Goal: Task Accomplishment & Management: Manage account settings

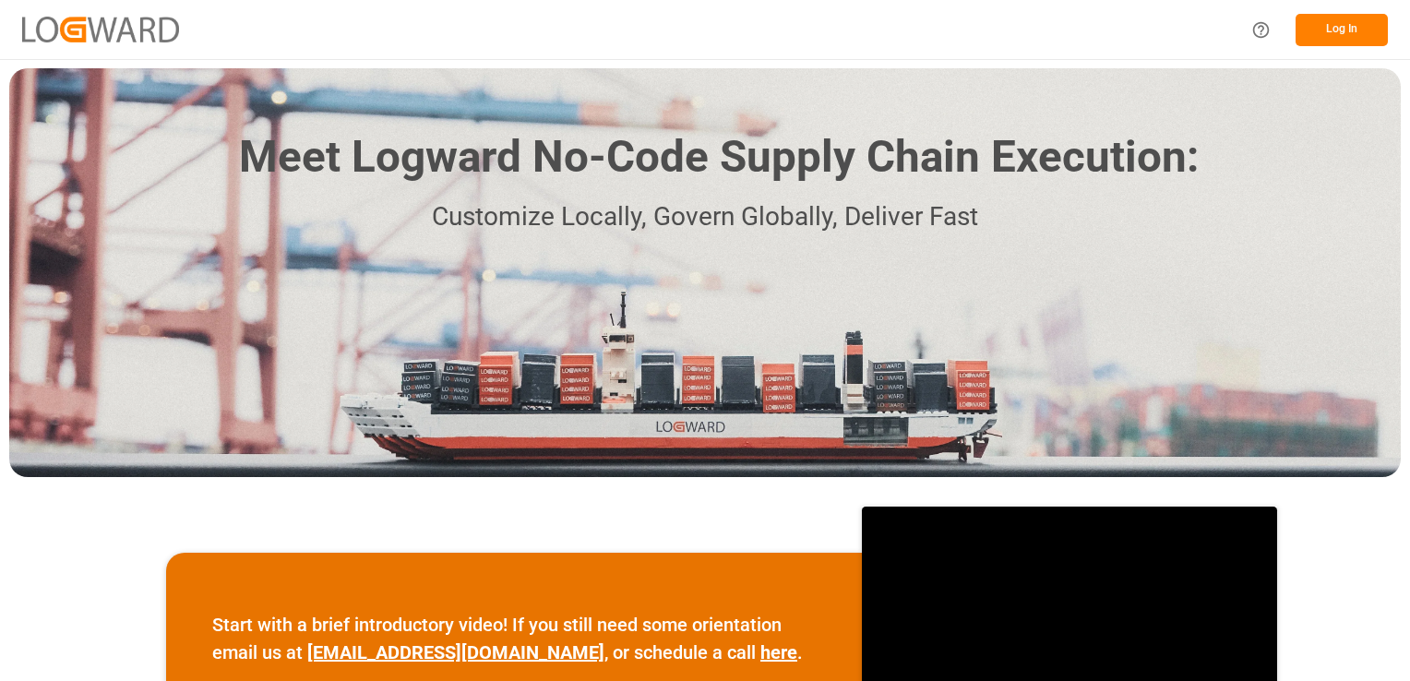
click at [1354, 28] on button "Log In" at bounding box center [1342, 30] width 92 height 32
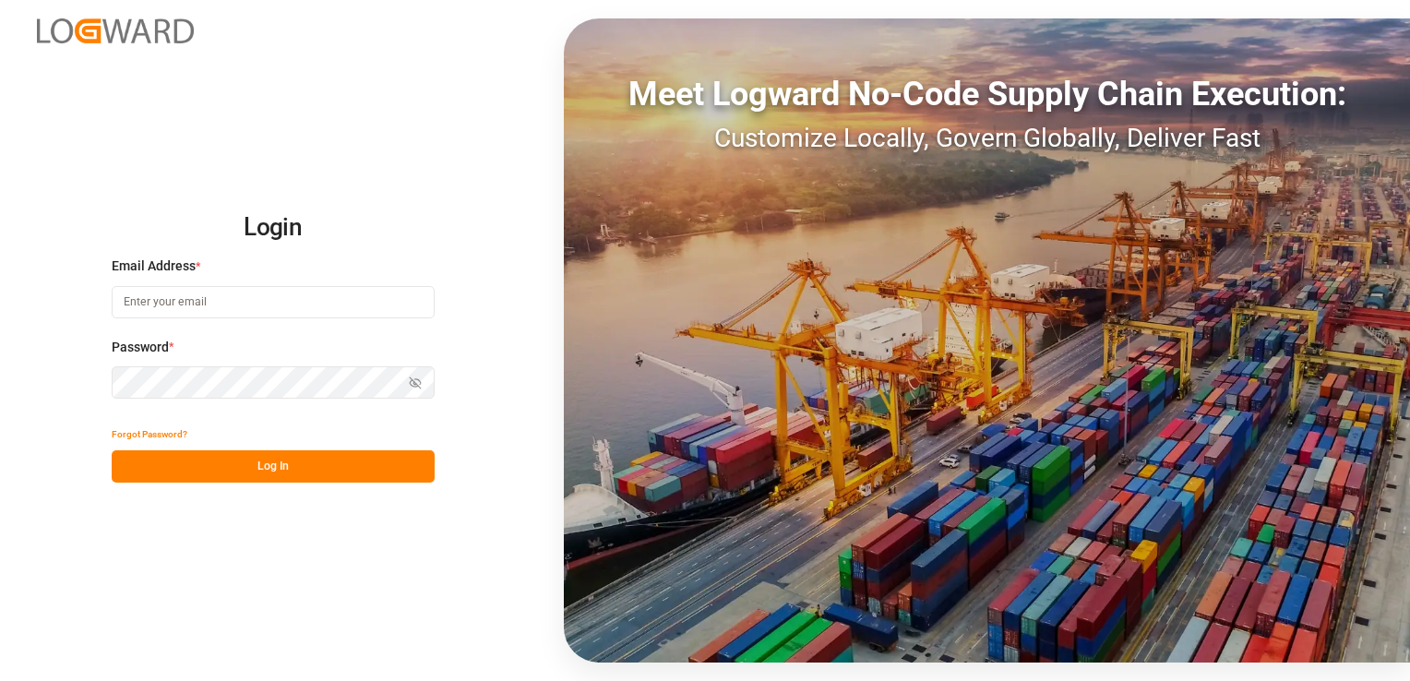
click at [197, 297] on input at bounding box center [273, 302] width 323 height 32
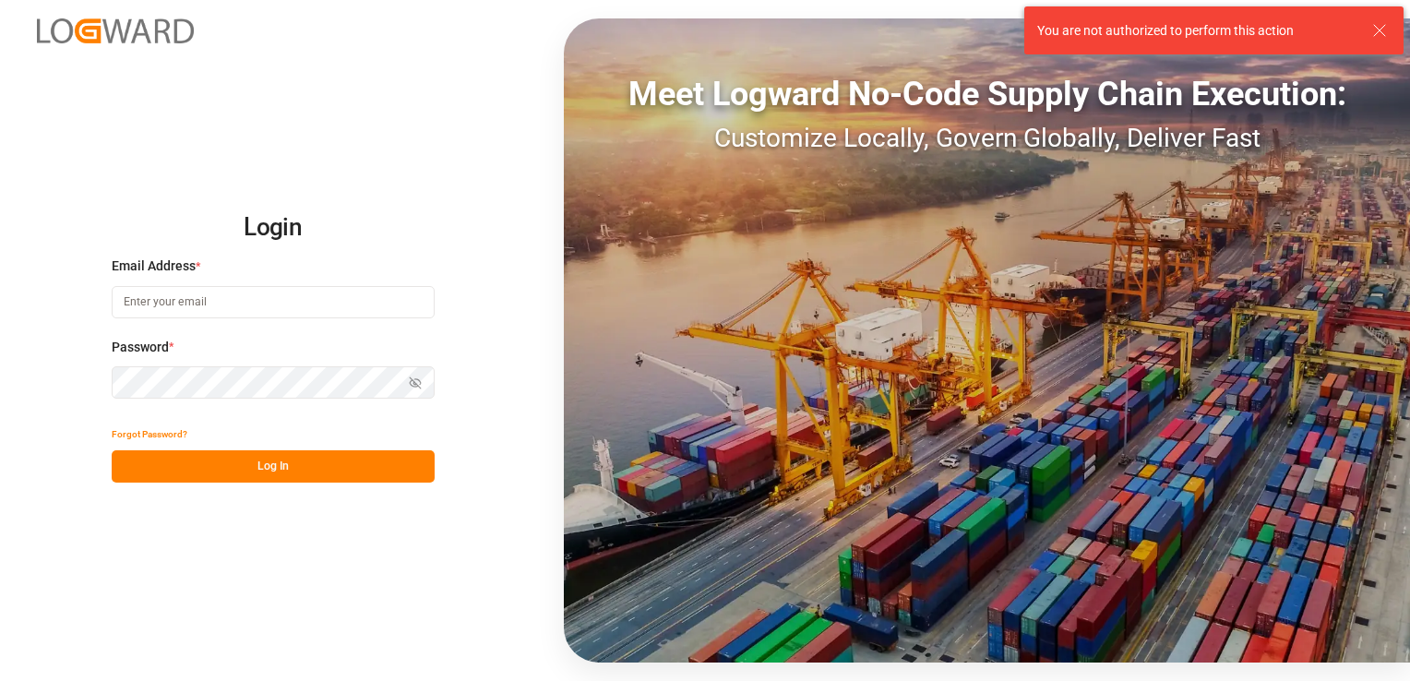
click at [0, 680] on com-1password-button at bounding box center [0, 681] width 0 height 0
type input "[PERSON_NAME][DOMAIN_NAME][EMAIL_ADDRESS][DOMAIN_NAME]"
